Goal: Task Accomplishment & Management: Complete application form

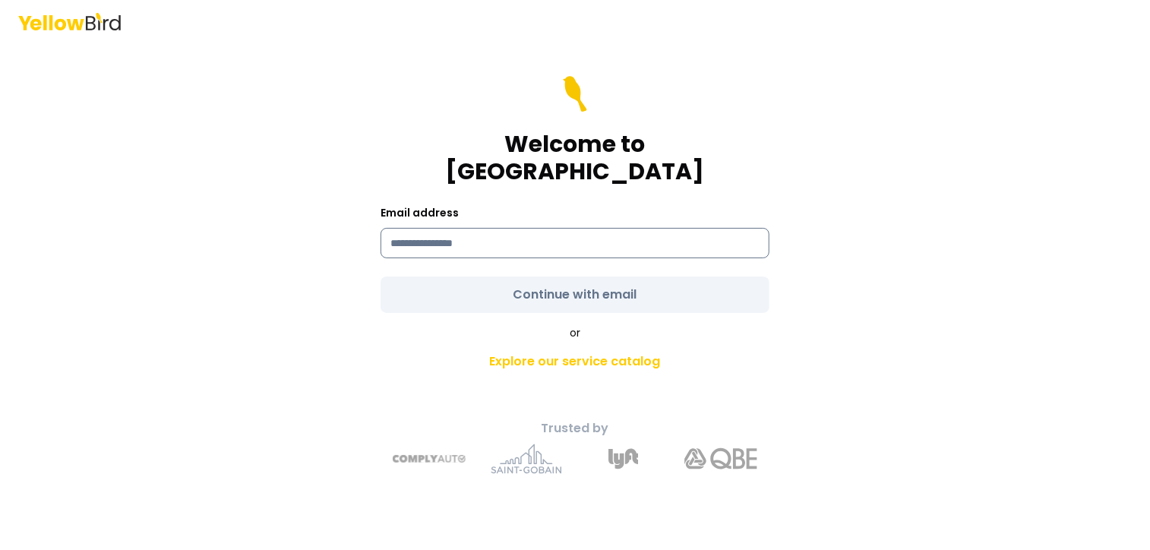
click at [415, 230] on input at bounding box center [575, 243] width 389 height 30
type input "**********"
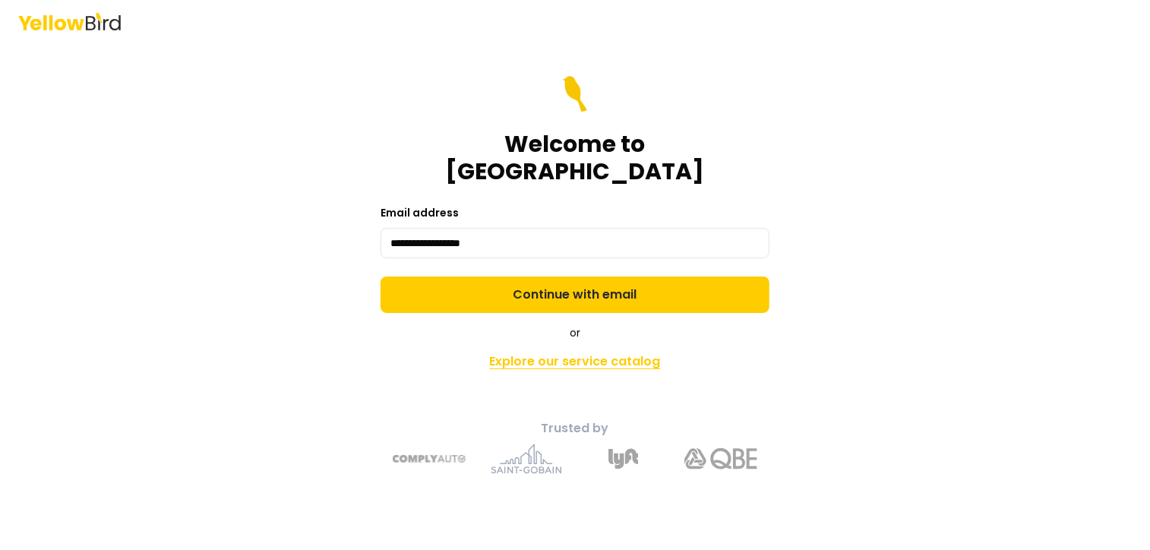
click at [561, 350] on link "Explore our service catalog" at bounding box center [575, 361] width 535 height 30
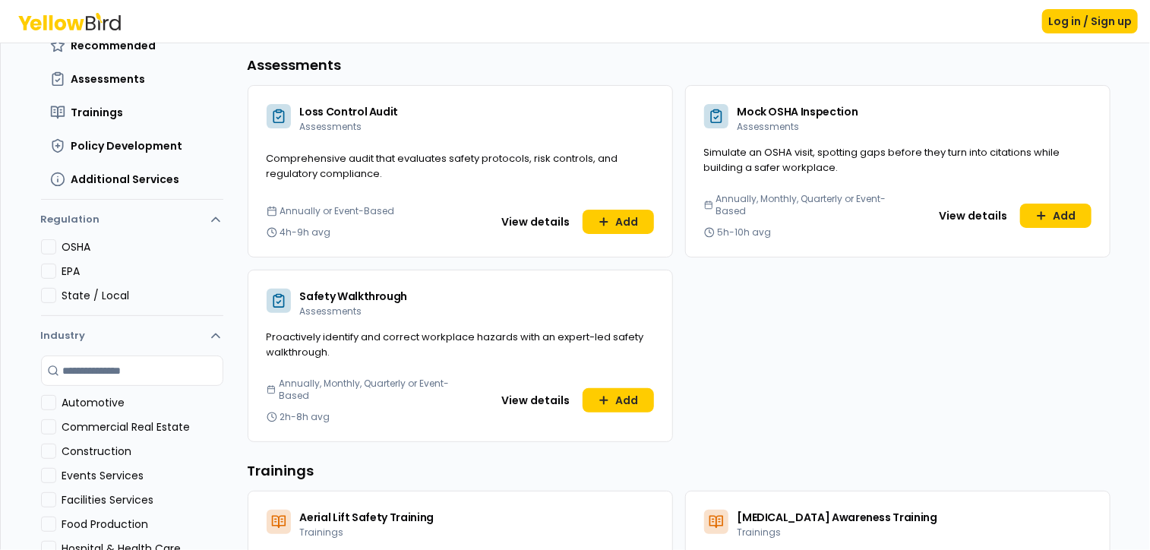
scroll to position [140, 0]
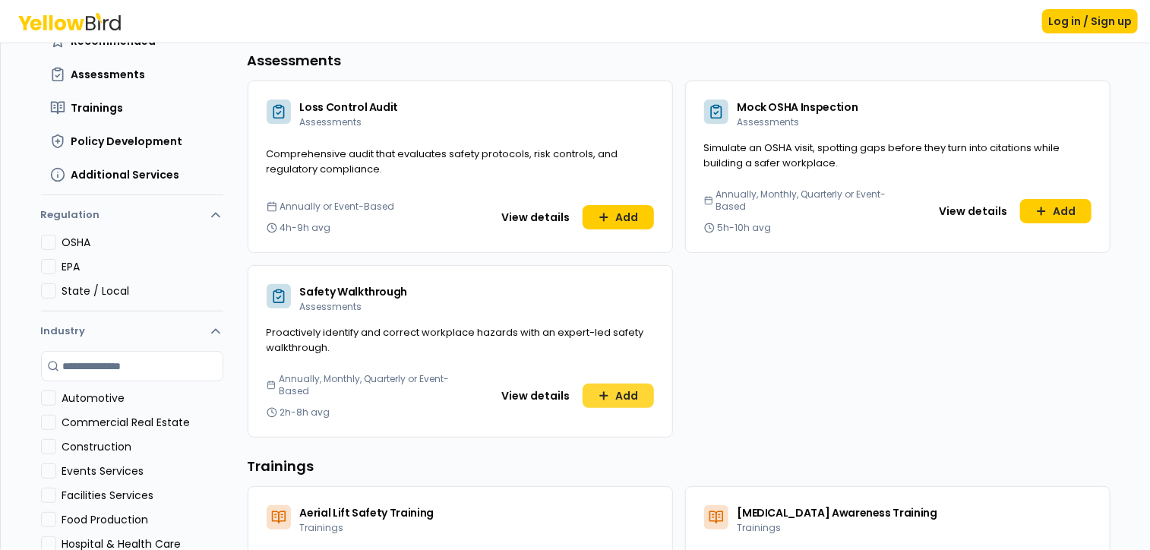
click at [608, 394] on button "Add" at bounding box center [618, 396] width 71 height 24
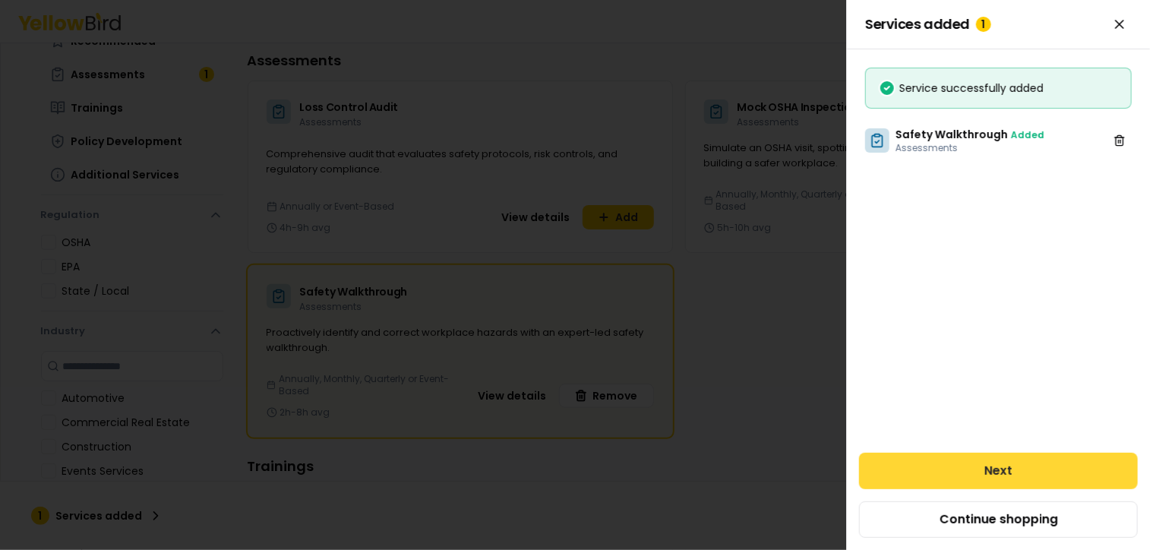
click at [934, 458] on button "Next" at bounding box center [998, 471] width 279 height 36
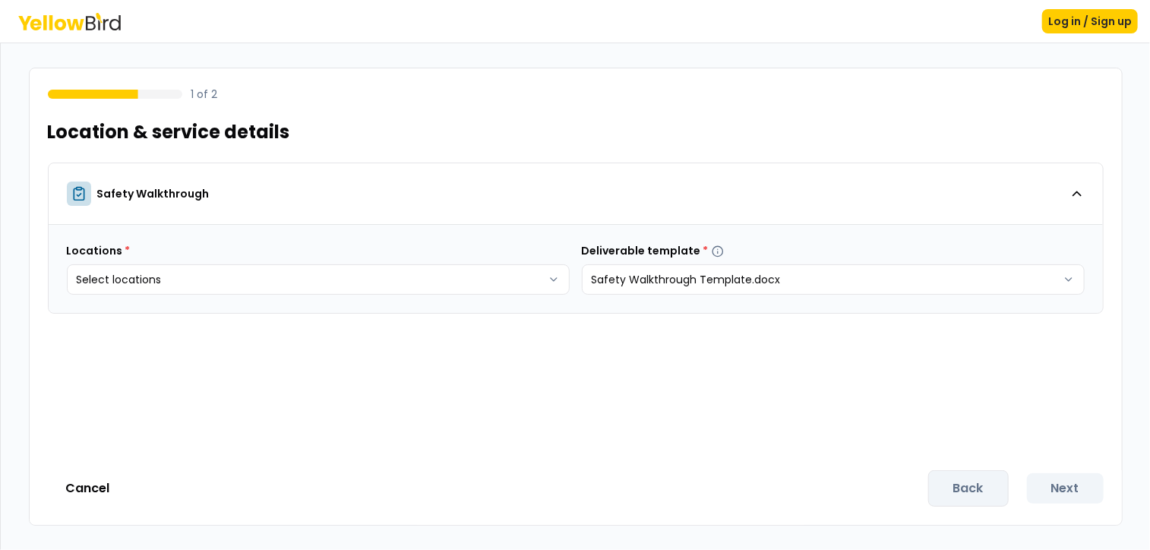
click at [946, 458] on div "1 of 2 Location & service details Safety Walkthrough Locations * Select locatio…" at bounding box center [576, 297] width 1094 height 458
click at [553, 282] on body "Log in / Sign up 1 of 2 Location & service details Safety Walkthrough Locations…" at bounding box center [575, 275] width 1150 height 550
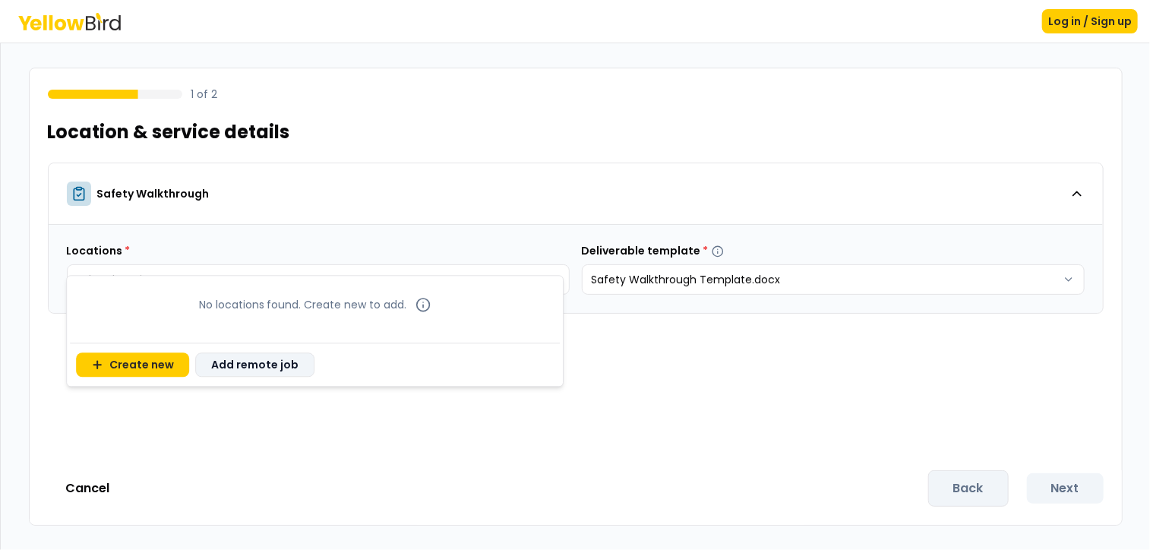
click at [240, 368] on button "Add remote job" at bounding box center [254, 364] width 119 height 24
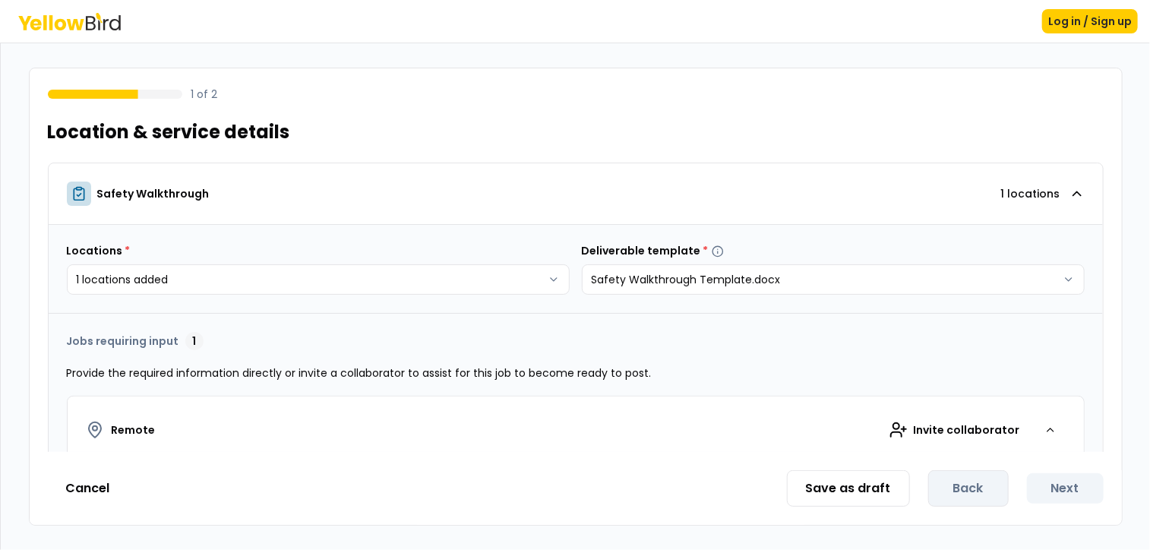
click at [191, 343] on div "1" at bounding box center [194, 341] width 18 height 18
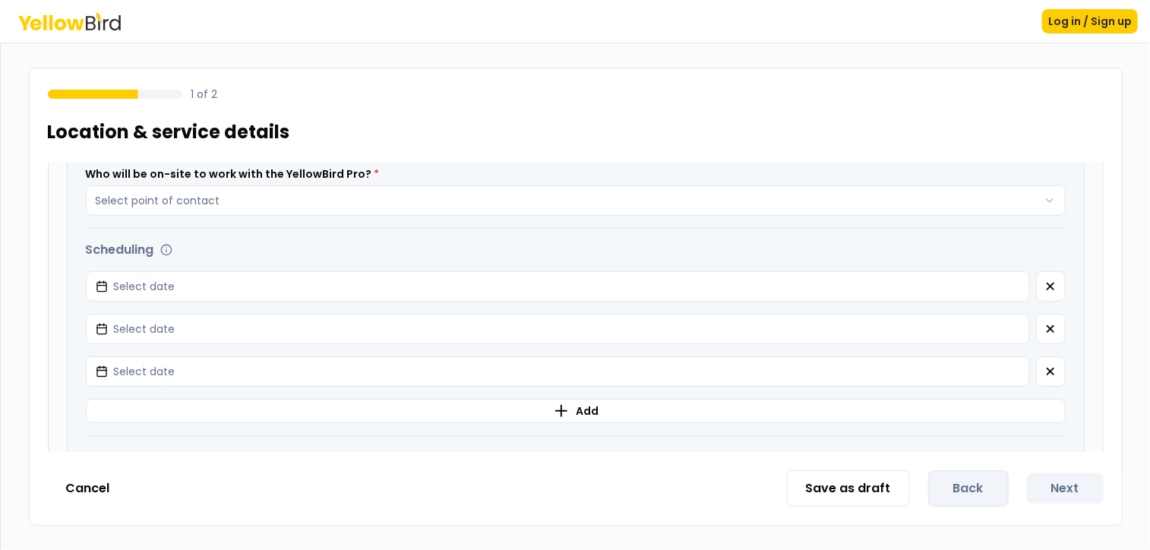
scroll to position [516, 0]
click at [1048, 286] on icon "button" at bounding box center [1051, 286] width 6 height 6
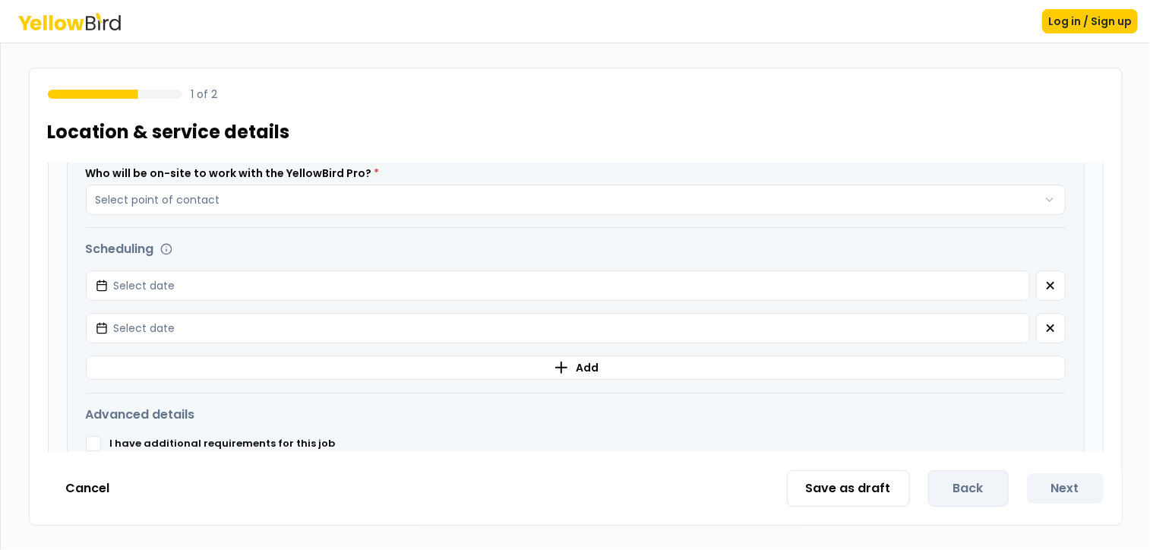
click at [1048, 286] on icon "button" at bounding box center [1051, 286] width 6 height 6
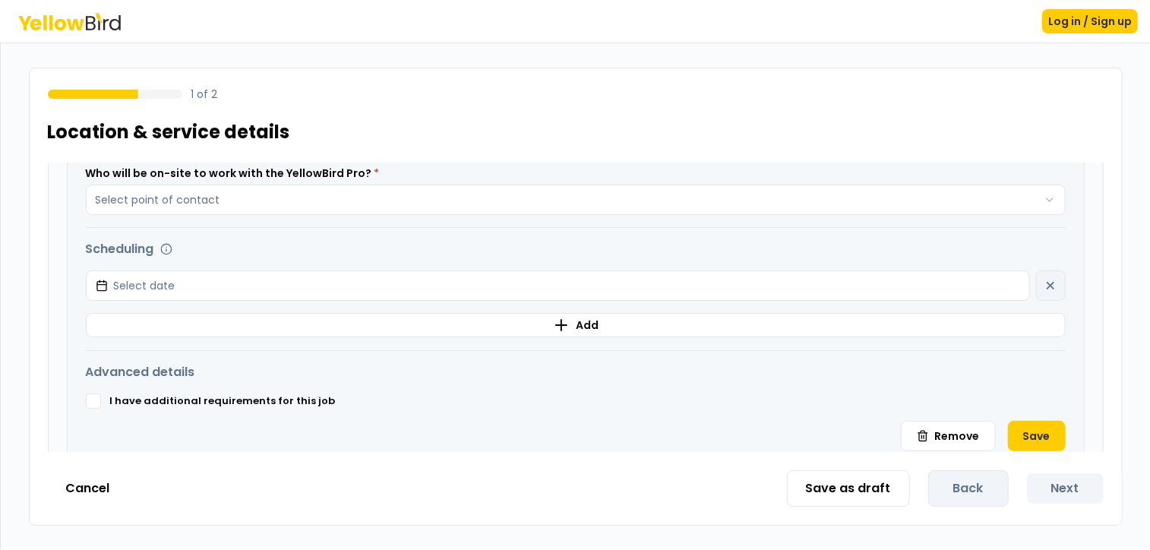
click at [1038, 286] on div "Select date" at bounding box center [576, 285] width 980 height 30
click at [1045, 288] on div "Select date" at bounding box center [576, 285] width 980 height 30
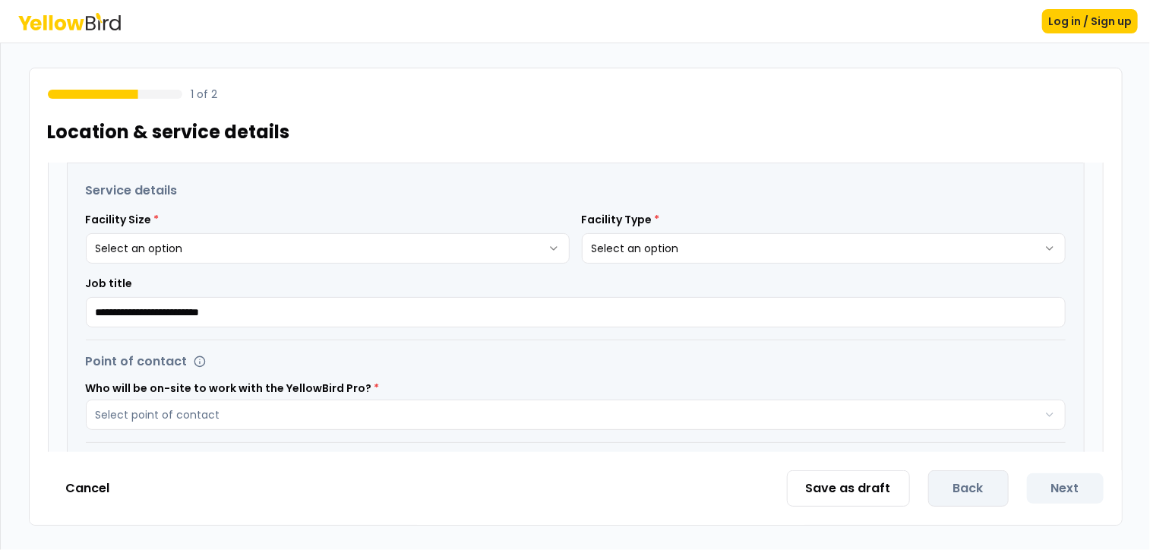
scroll to position [0, 0]
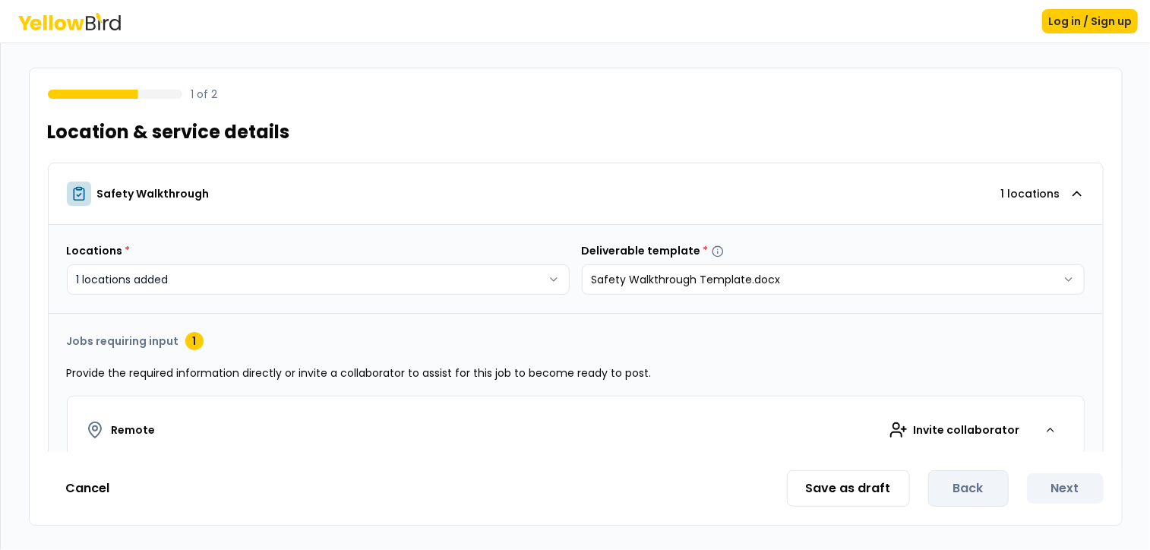
click at [547, 275] on body "**********" at bounding box center [575, 275] width 1150 height 550
